Goal: Task Accomplishment & Management: Manage account settings

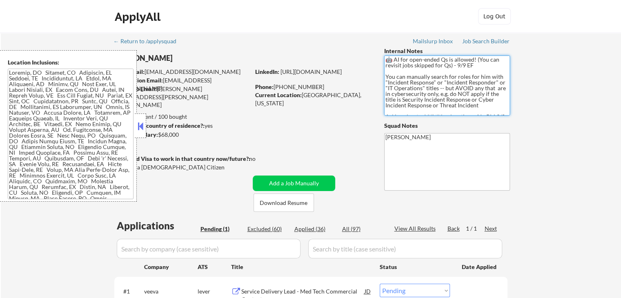
click at [426, 95] on textarea "🤖 AI for open-ended Qs is allowed! (You can revisit jobs skipped for Qs) - 9/9 …" at bounding box center [447, 86] width 126 height 60
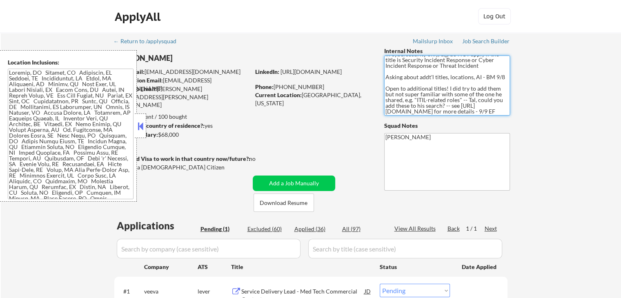
scroll to position [51, 0]
click at [451, 109] on textarea "🤖 AI for open-ended Qs is allowed! (You can revisit jobs skipped for Qs) - 9/9 …" at bounding box center [447, 86] width 126 height 60
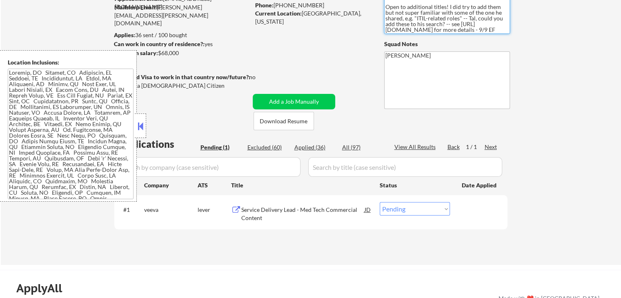
click at [140, 132] on div at bounding box center [140, 125] width 11 height 24
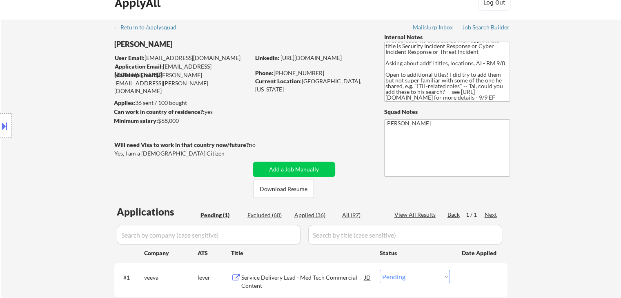
scroll to position [0, 0]
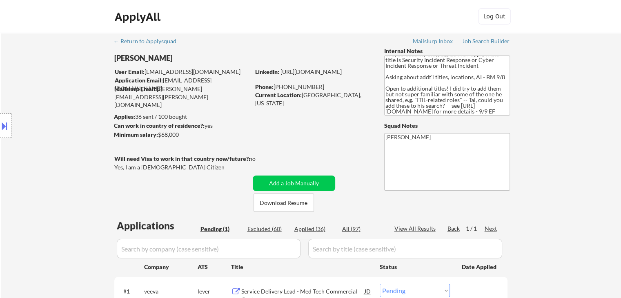
click at [0, 117] on div at bounding box center [5, 125] width 11 height 24
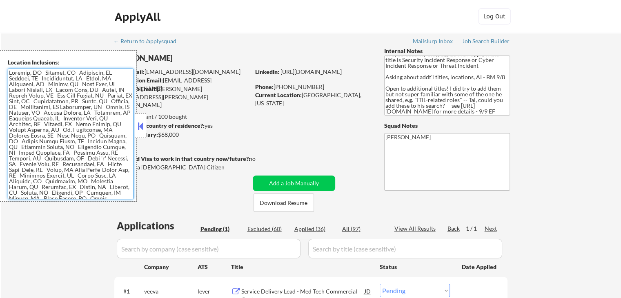
scroll to position [118, 0]
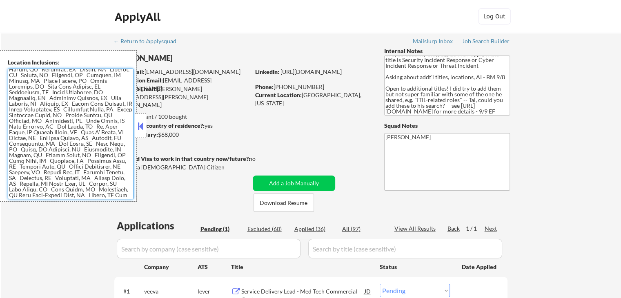
drag, startPoint x: 10, startPoint y: 71, endPoint x: 167, endPoint y: 291, distance: 269.8
click at [167, 291] on body "← Return to /applysquad Mailslurp Inbox Job Search Builder [PERSON_NAME] User E…" at bounding box center [310, 149] width 621 height 298
click at [144, 127] on button at bounding box center [140, 126] width 9 height 12
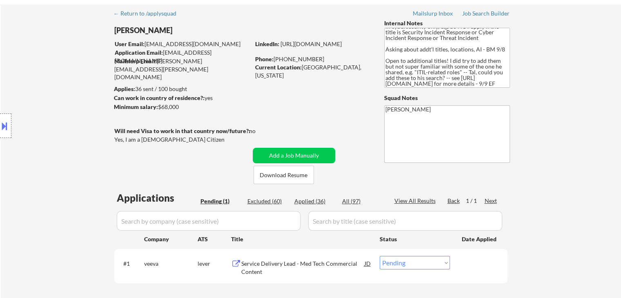
scroll to position [41, 0]
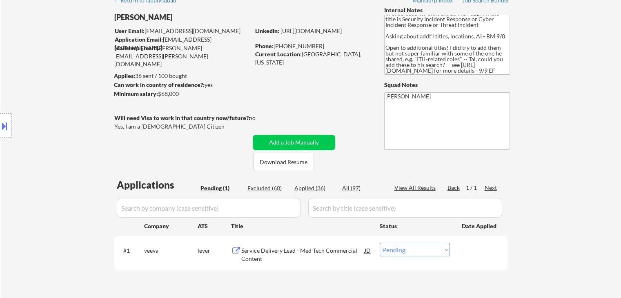
click at [58, 200] on div "Location Inclusions:" at bounding box center [73, 125] width 146 height 151
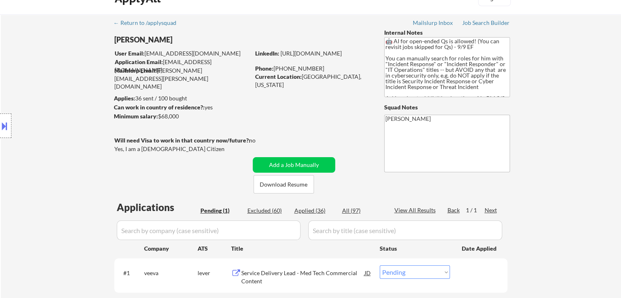
scroll to position [0, 0]
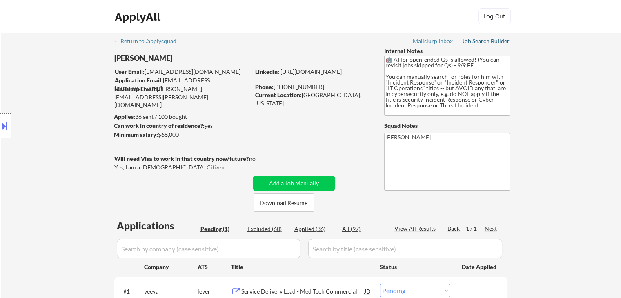
click at [487, 43] on div "Job Search Builder" at bounding box center [486, 41] width 48 height 6
click at [18, 109] on div "Location Inclusions:" at bounding box center [73, 125] width 146 height 151
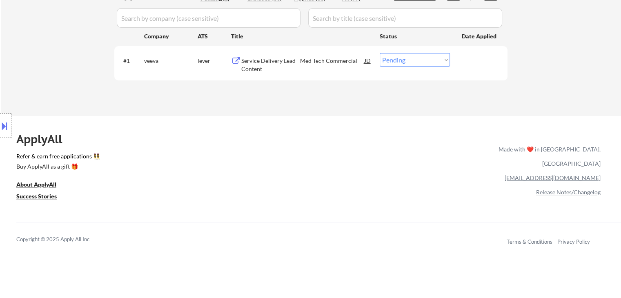
scroll to position [245, 0]
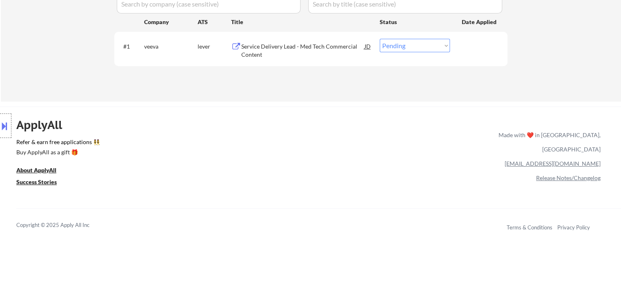
click at [267, 55] on div "Service Delivery Lead - Med Tech Commercial Content" at bounding box center [302, 50] width 123 height 16
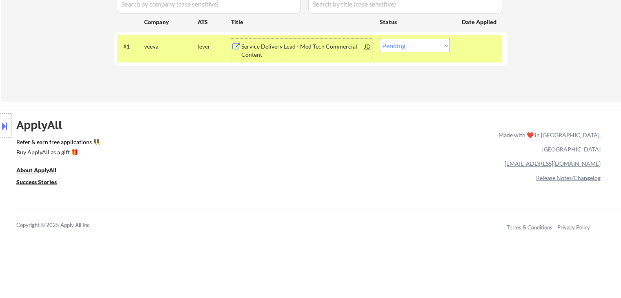
click at [3, 120] on button at bounding box center [4, 125] width 9 height 13
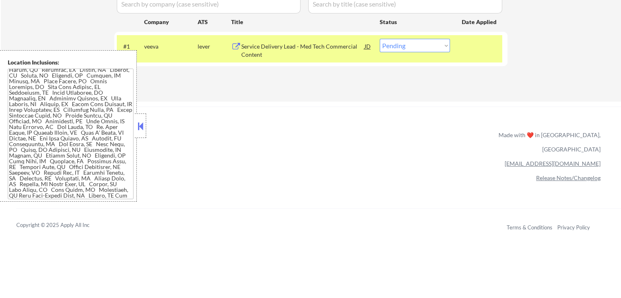
click at [87, 159] on textarea at bounding box center [71, 134] width 126 height 131
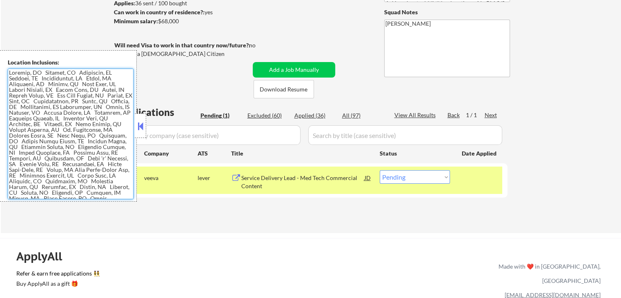
scroll to position [41, 0]
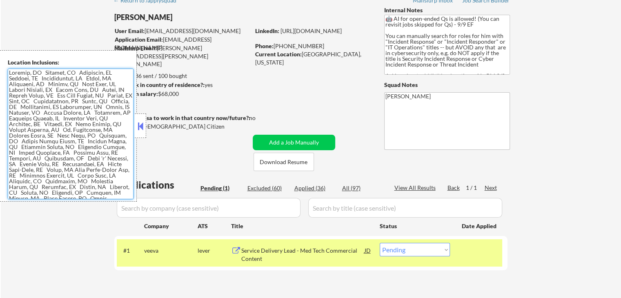
click at [363, 105] on div "← Return to /applysquad Mailslurp Inbox Job Search Builder [PERSON_NAME] User E…" at bounding box center [310, 145] width 407 height 307
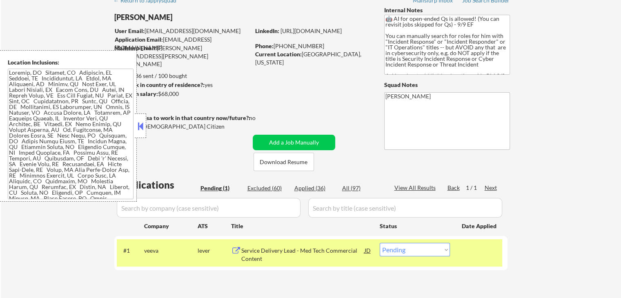
click at [560, 136] on div "← Return to /applysquad Mailslurp Inbox Job Search Builder [PERSON_NAME] User E…" at bounding box center [311, 149] width 620 height 314
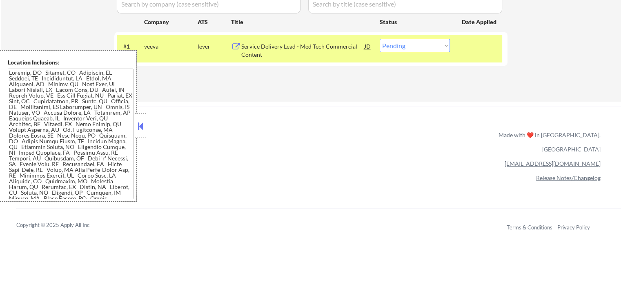
drag, startPoint x: 413, startPoint y: 49, endPoint x: 399, endPoint y: 47, distance: 14.4
click at [413, 49] on select "Choose an option... Pending Applied Excluded (Questions) Excluded (Expired) Exc…" at bounding box center [415, 45] width 70 height 13
select select ""excluded__location_""
click at [380, 39] on select "Choose an option... Pending Applied Excluded (Questions) Excluded (Expired) Exc…" at bounding box center [415, 45] width 70 height 13
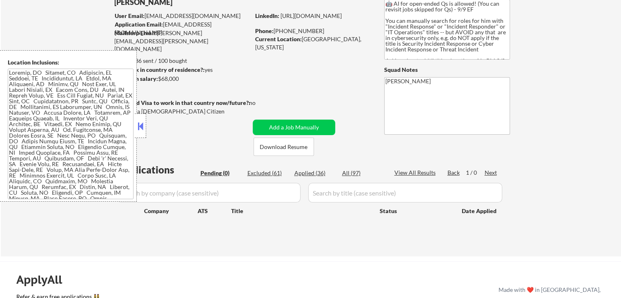
scroll to position [0, 0]
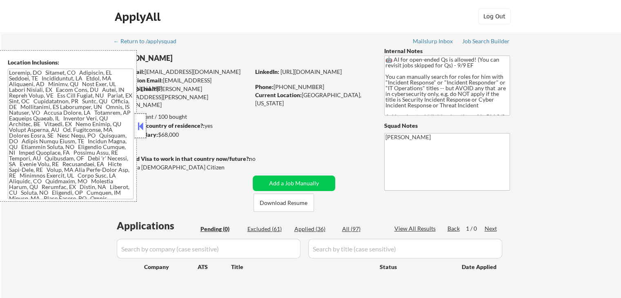
click at [145, 129] on div at bounding box center [140, 125] width 11 height 24
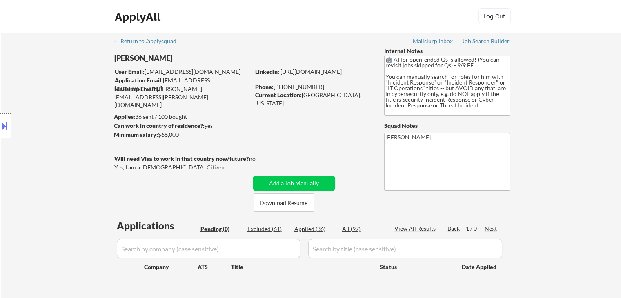
drag, startPoint x: 182, startPoint y: 134, endPoint x: 157, endPoint y: 139, distance: 25.0
click at [157, 139] on div "← Return to /applysquad Mailslurp Inbox Job Search Builder [PERSON_NAME] User E…" at bounding box center [310, 169] width 407 height 273
drag, startPoint x: 159, startPoint y: 134, endPoint x: 180, endPoint y: 138, distance: 21.1
click at [180, 138] on div "Minimum salary: $68,000" at bounding box center [182, 135] width 136 height 8
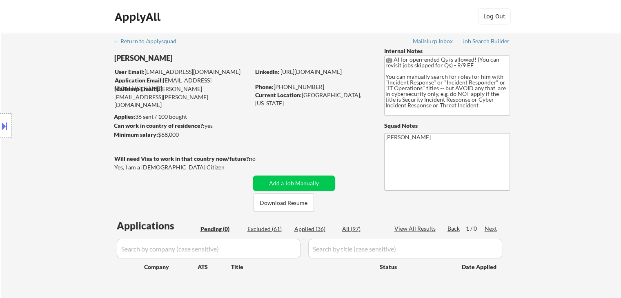
copy div "$68,000"
drag, startPoint x: 41, startPoint y: 125, endPoint x: 47, endPoint y: 123, distance: 6.7
click at [44, 123] on div "Location Inclusions:" at bounding box center [73, 125] width 146 height 151
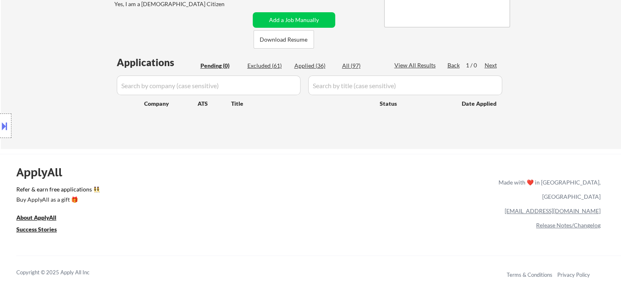
click at [87, 94] on div "Location Inclusions:" at bounding box center [73, 125] width 146 height 151
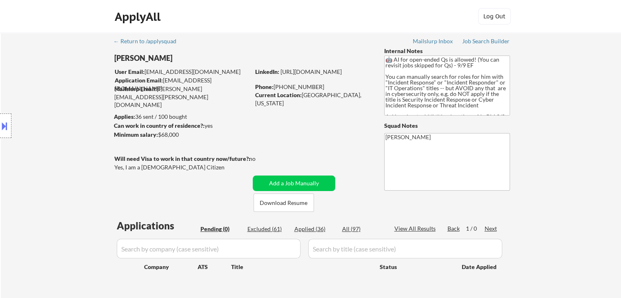
click at [67, 145] on div "Location Inclusions:" at bounding box center [73, 125] width 146 height 151
